Goal: Transaction & Acquisition: Purchase product/service

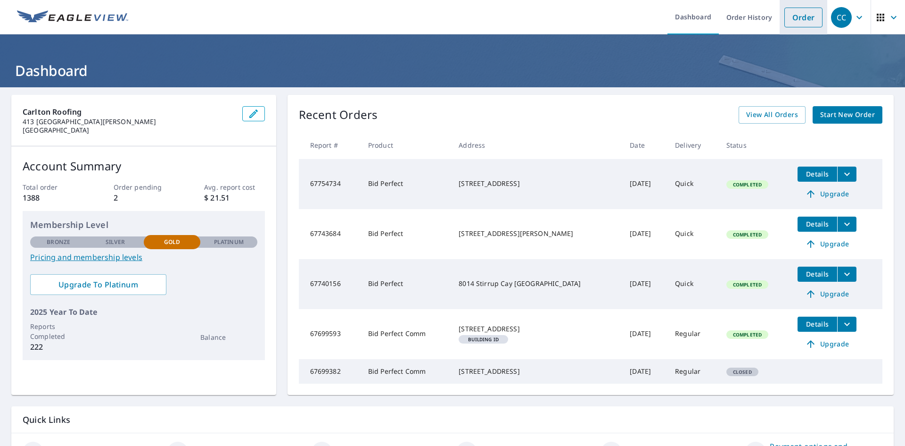
click at [788, 19] on link "Order" at bounding box center [804, 18] width 38 height 20
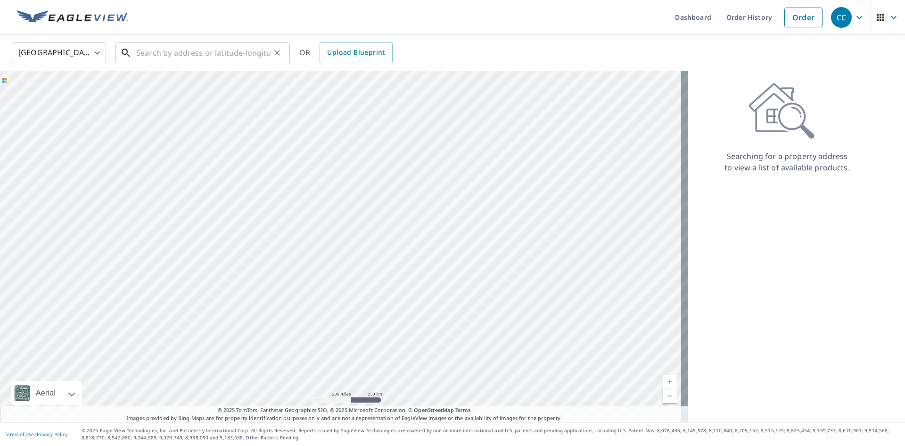
click at [223, 52] on input "text" at bounding box center [203, 53] width 134 height 26
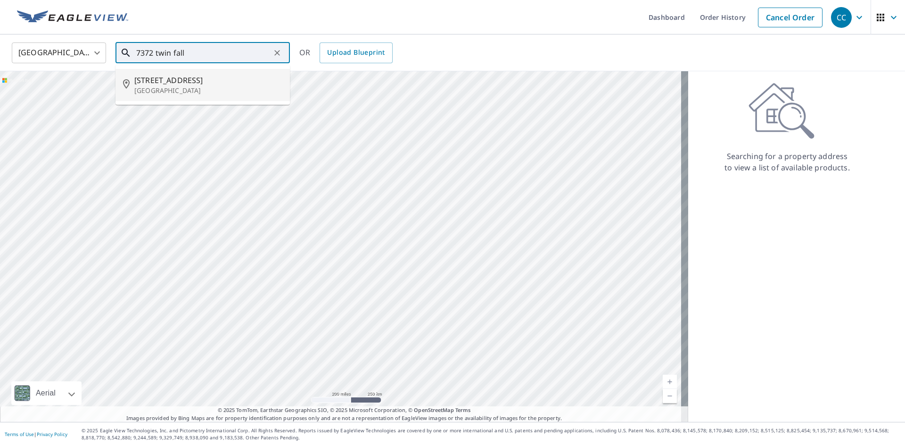
click at [149, 91] on p "[GEOGRAPHIC_DATA]" at bounding box center [208, 90] width 148 height 9
type input "[STREET_ADDRESS][PERSON_NAME]"
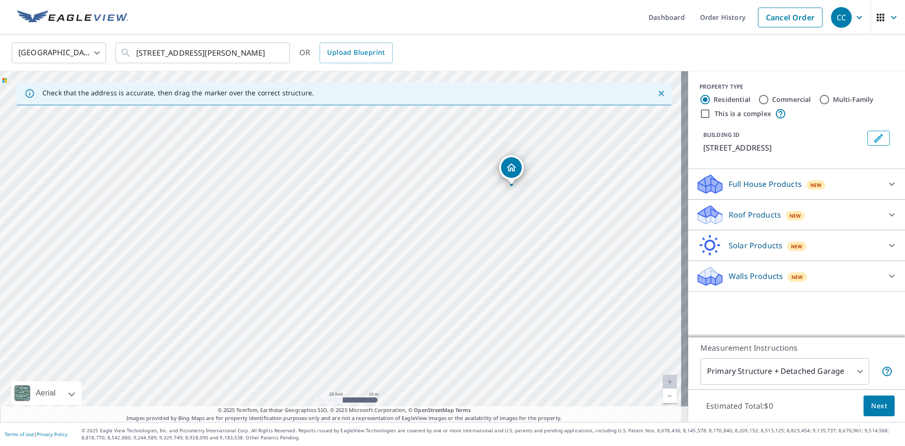
drag, startPoint x: 344, startPoint y: 234, endPoint x: 515, endPoint y: 173, distance: 181.0
click at [515, 173] on div "[STREET_ADDRESS][PERSON_NAME]" at bounding box center [344, 246] width 688 height 350
click at [745, 220] on p "Roof Products" at bounding box center [755, 214] width 52 height 11
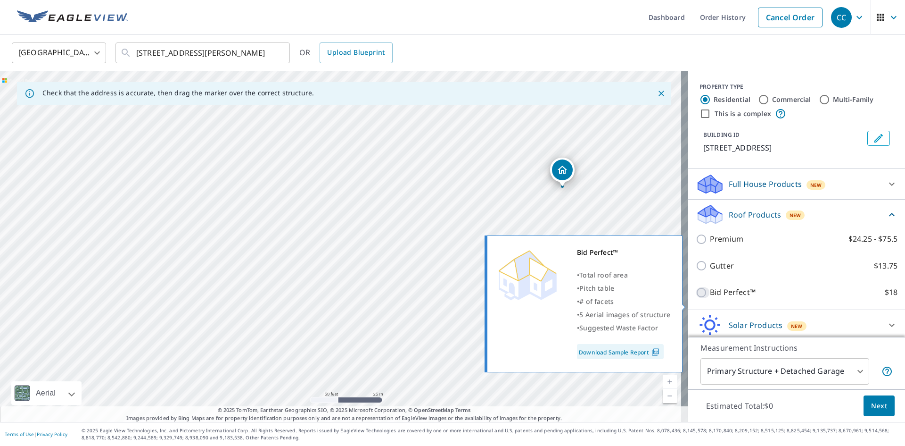
click at [696, 298] on input "Bid Perfect™ $18" at bounding box center [703, 292] width 14 height 11
checkbox input "true"
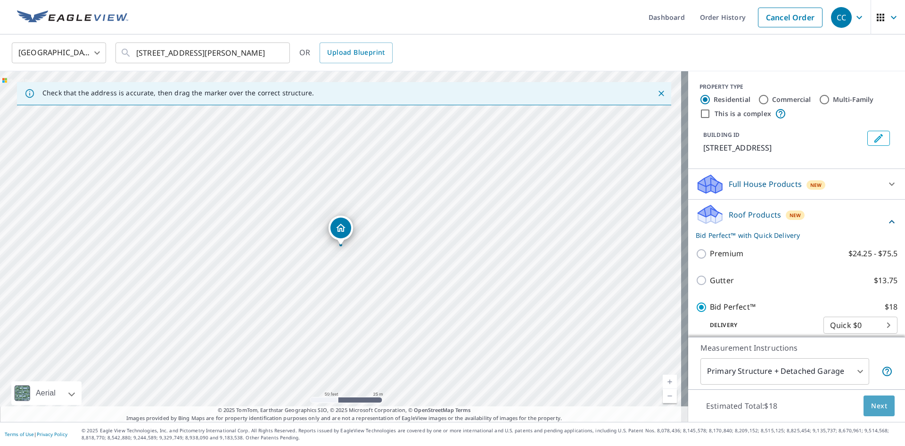
click at [872, 408] on span "Next" at bounding box center [879, 406] width 16 height 12
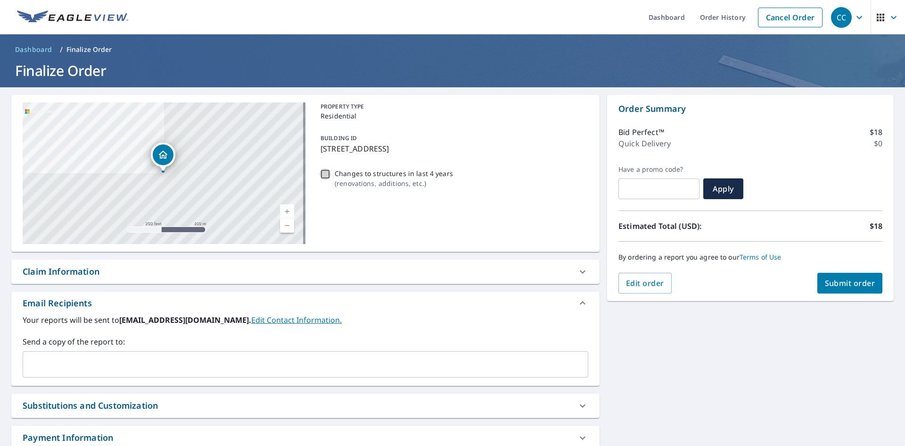
click at [320, 175] on input "Changes to structures in last 4 years ( renovations, additions, etc. )" at bounding box center [325, 173] width 11 height 11
checkbox input "true"
click at [833, 287] on span "Submit order" at bounding box center [850, 283] width 50 height 10
